Goal: Information Seeking & Learning: Check status

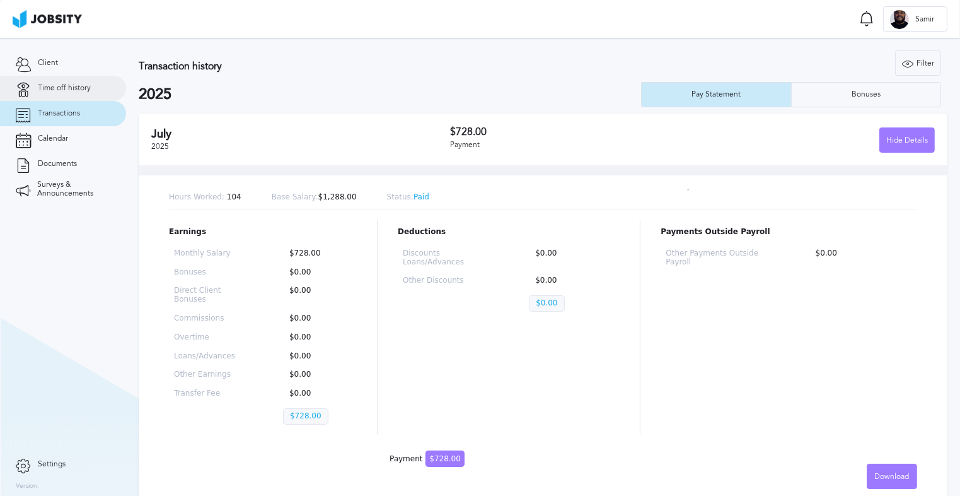
click at [102, 96] on link "Time off history" at bounding box center [63, 88] width 126 height 25
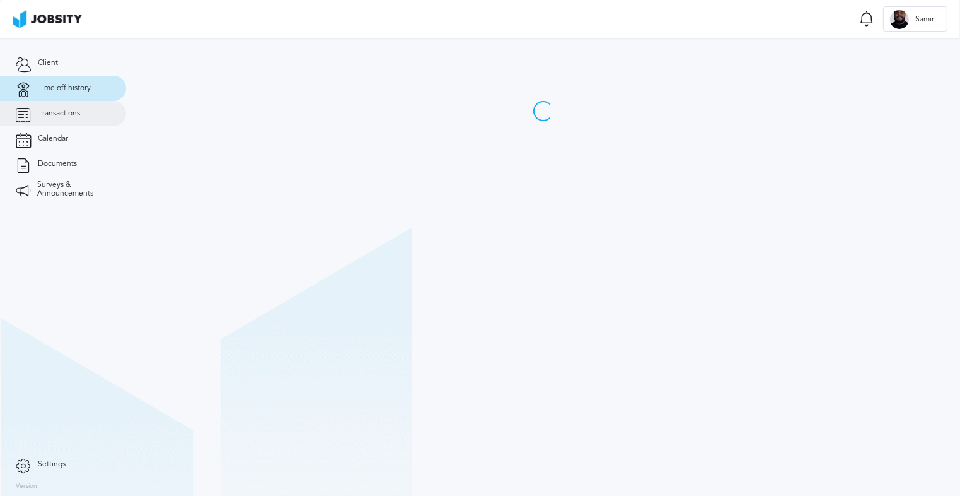
click at [95, 115] on link "Transactions" at bounding box center [63, 113] width 126 height 25
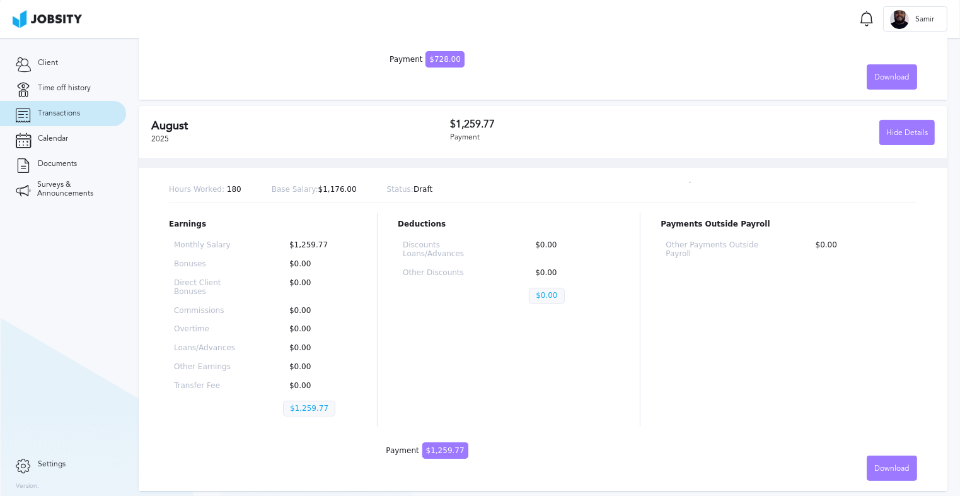
scroll to position [400, 0]
drag, startPoint x: 285, startPoint y: 385, endPoint x: 323, endPoint y: 384, distance: 37.9
click at [323, 384] on p "$0.00" at bounding box center [317, 385] width 69 height 9
click at [389, 360] on div "Earnings Monthly Salary $1,259.77 Bonuses $0.00 Direct Client Bonuses $0.00 Com…" at bounding box center [543, 319] width 748 height 214
drag, startPoint x: 517, startPoint y: 274, endPoint x: 560, endPoint y: 271, distance: 43.0
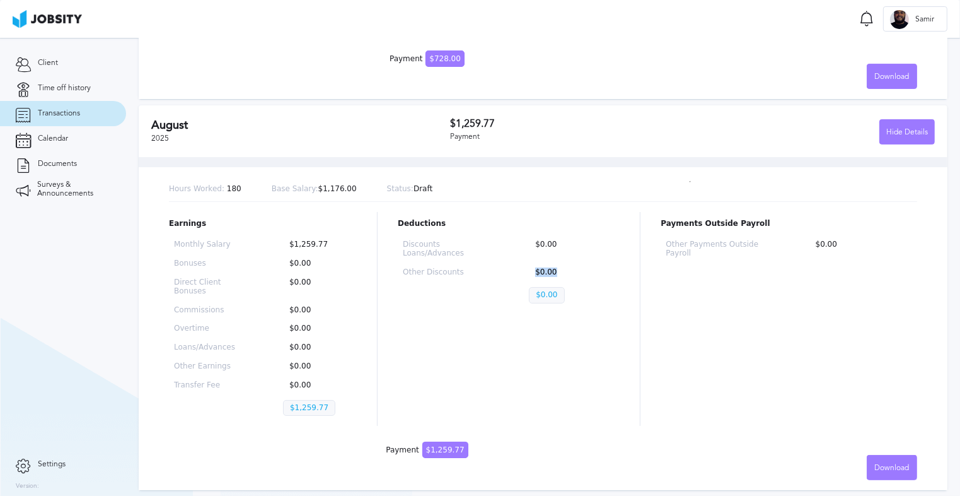
click at [560, 271] on div "Discounts Loans/Advances $0.00 Other Discounts $0.00 $0.00" at bounding box center [509, 274] width 222 height 78
drag, startPoint x: 520, startPoint y: 248, endPoint x: 564, endPoint y: 247, distance: 44.8
click at [564, 247] on div "Discounts Loans/Advances $0.00 Other Discounts $0.00 $0.00" at bounding box center [509, 274] width 222 height 78
click at [545, 268] on p "$0.00" at bounding box center [572, 272] width 86 height 9
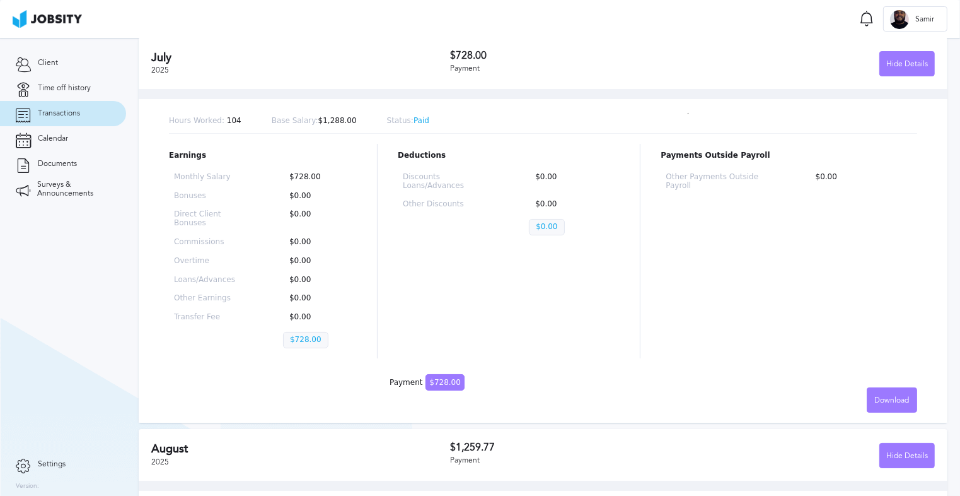
scroll to position [0, 0]
